Goal: Information Seeking & Learning: Learn about a topic

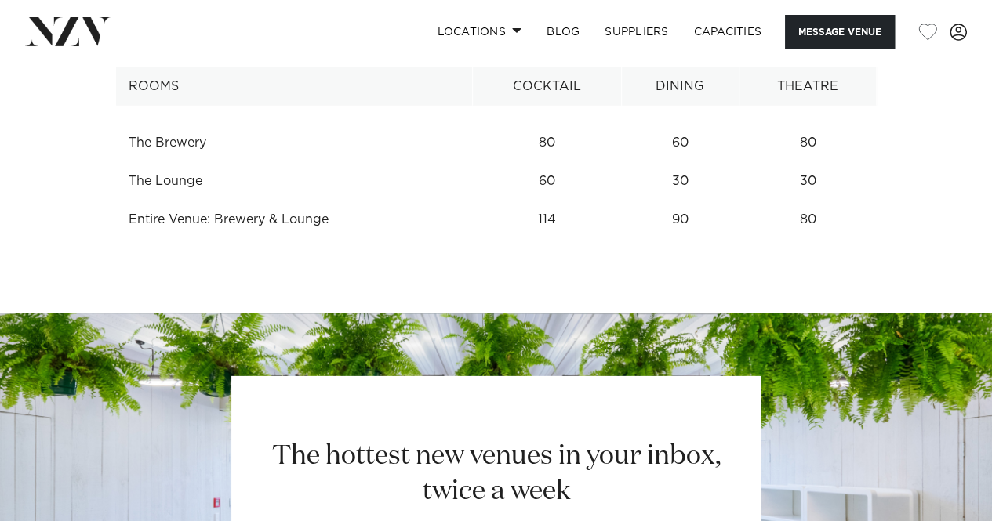
scroll to position [2174, 0]
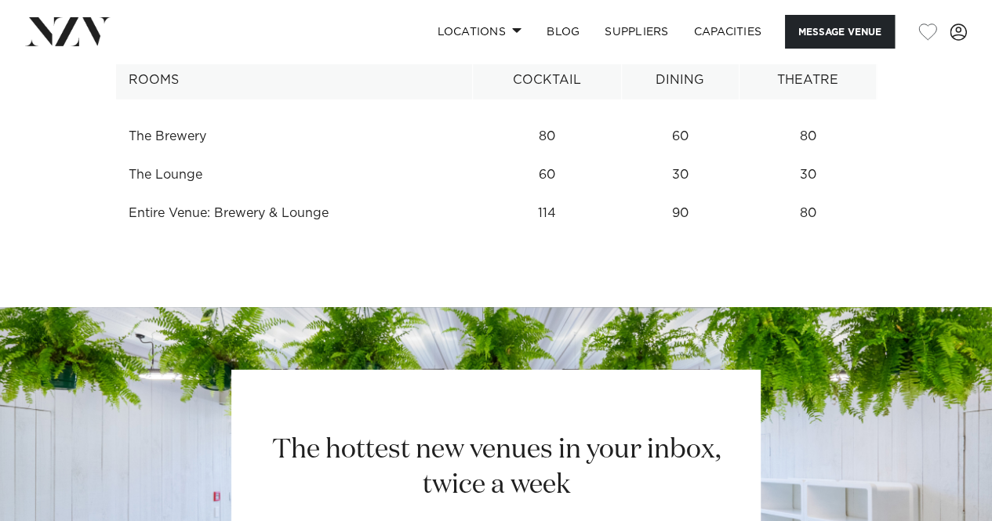
click at [553, 233] on td "114" at bounding box center [546, 213] width 149 height 38
click at [552, 194] on td "60" at bounding box center [546, 175] width 149 height 38
click at [550, 156] on td "80" at bounding box center [546, 137] width 149 height 38
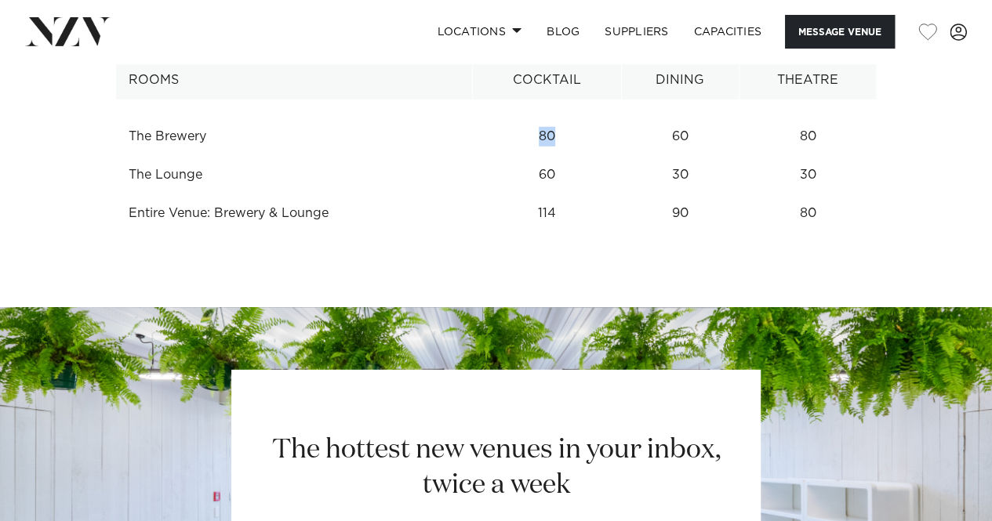
click at [550, 156] on td "80" at bounding box center [546, 137] width 149 height 38
click at [677, 194] on td "30" at bounding box center [680, 175] width 118 height 38
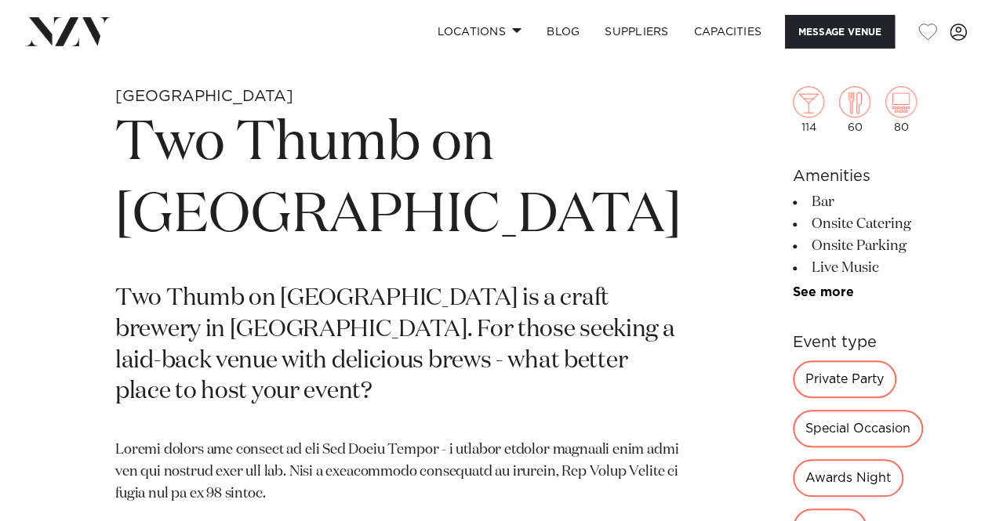
scroll to position [0, 0]
